Goal: Information Seeking & Learning: Learn about a topic

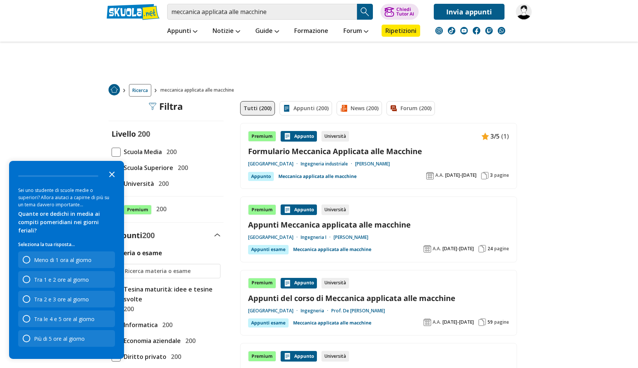
click at [107, 179] on icon "Close the survey" at bounding box center [111, 173] width 15 height 15
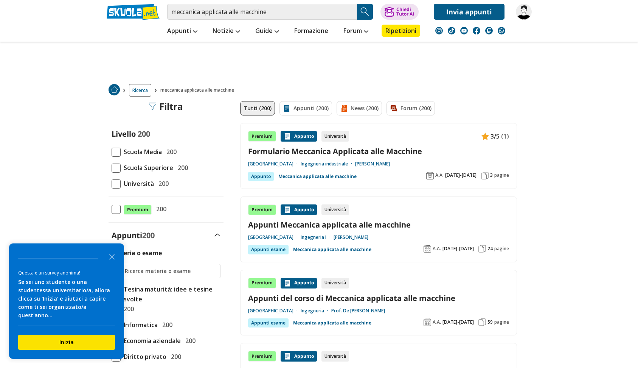
click at [354, 227] on link "Appunti Meccanica applicata alle macchine" at bounding box center [378, 224] width 261 height 10
click at [310, 112] on link "Appunti (200)" at bounding box center [306, 108] width 53 height 14
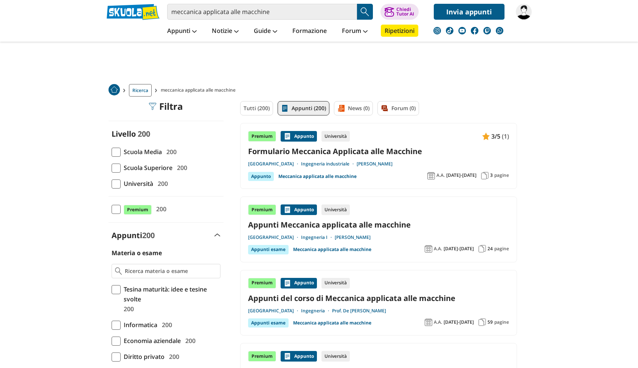
click at [115, 182] on span at bounding box center [116, 183] width 9 height 9
click at [112, 183] on input "Università 200" at bounding box center [112, 183] width 0 height 0
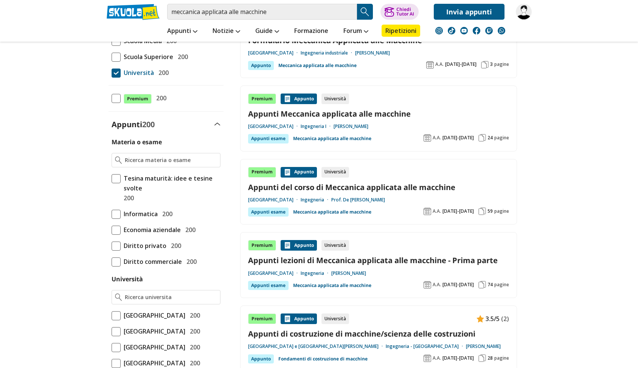
scroll to position [174, 0]
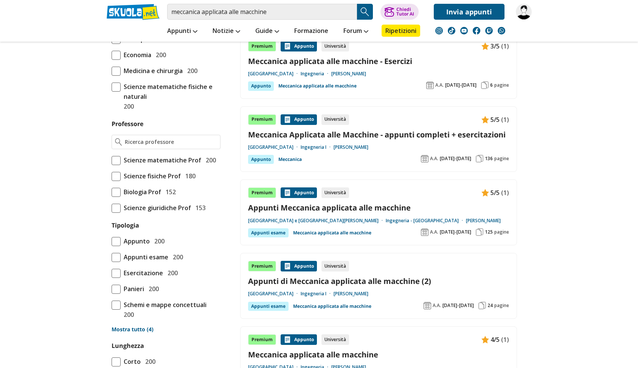
scroll to position [568, 0]
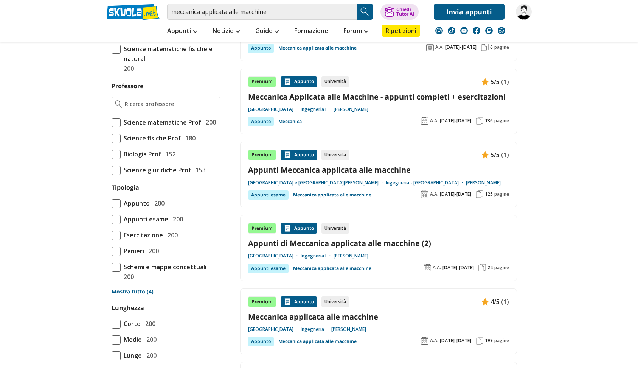
click at [366, 98] on link "Meccanica Applicata alle Macchine - appunti completi + esercitazioni" at bounding box center [378, 97] width 261 height 10
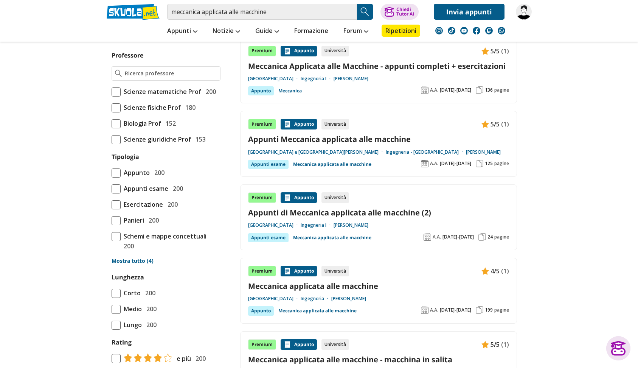
scroll to position [600, 0]
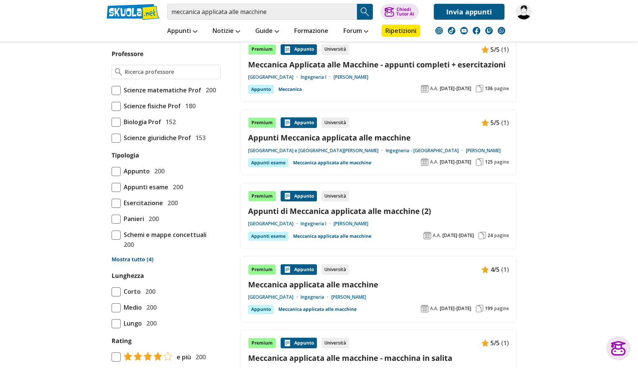
click at [334, 285] on link "Meccanica applicata alle macchine" at bounding box center [378, 284] width 261 height 10
click at [402, 64] on link "Meccanica Applicata alle Macchine - appunti completi + esercitazioni" at bounding box center [378, 64] width 261 height 10
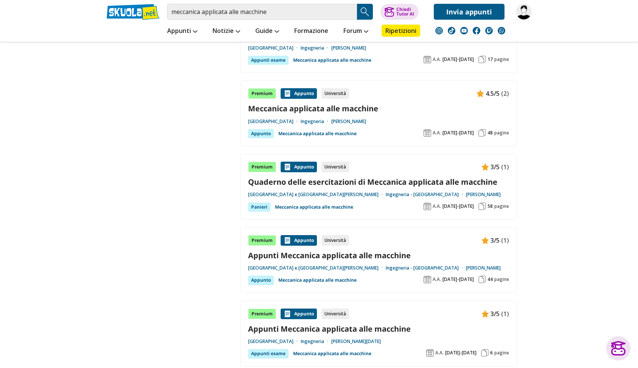
scroll to position [1206, 0]
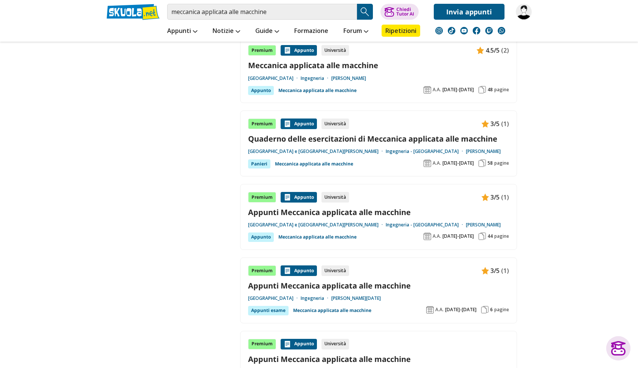
click at [389, 140] on link "Quaderno delle esercitazioni di Meccanica applicata alle macchine" at bounding box center [378, 139] width 261 height 10
